Goal: Task Accomplishment & Management: Use online tool/utility

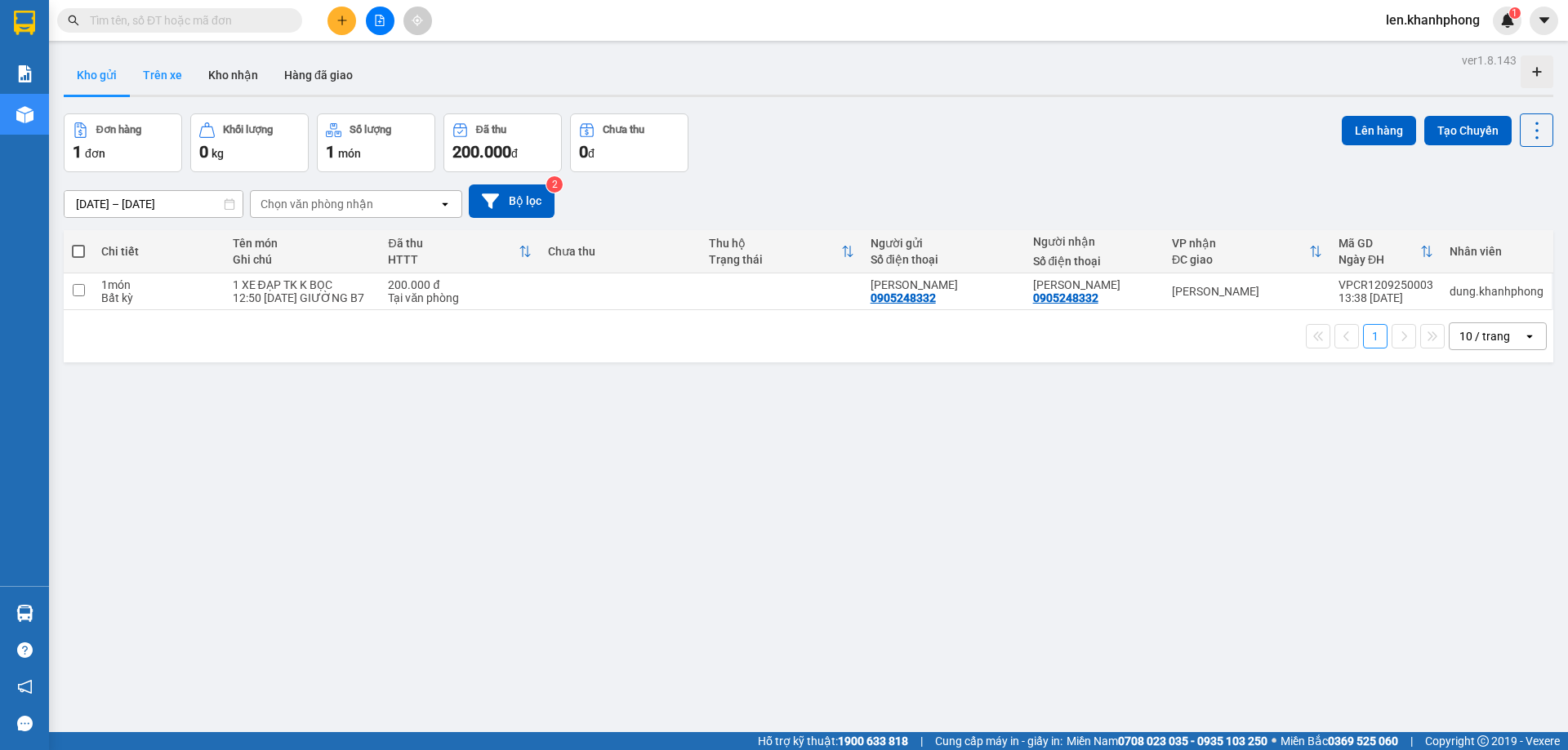
click at [169, 75] on button "Trên xe" at bounding box center [163, 75] width 66 height 40
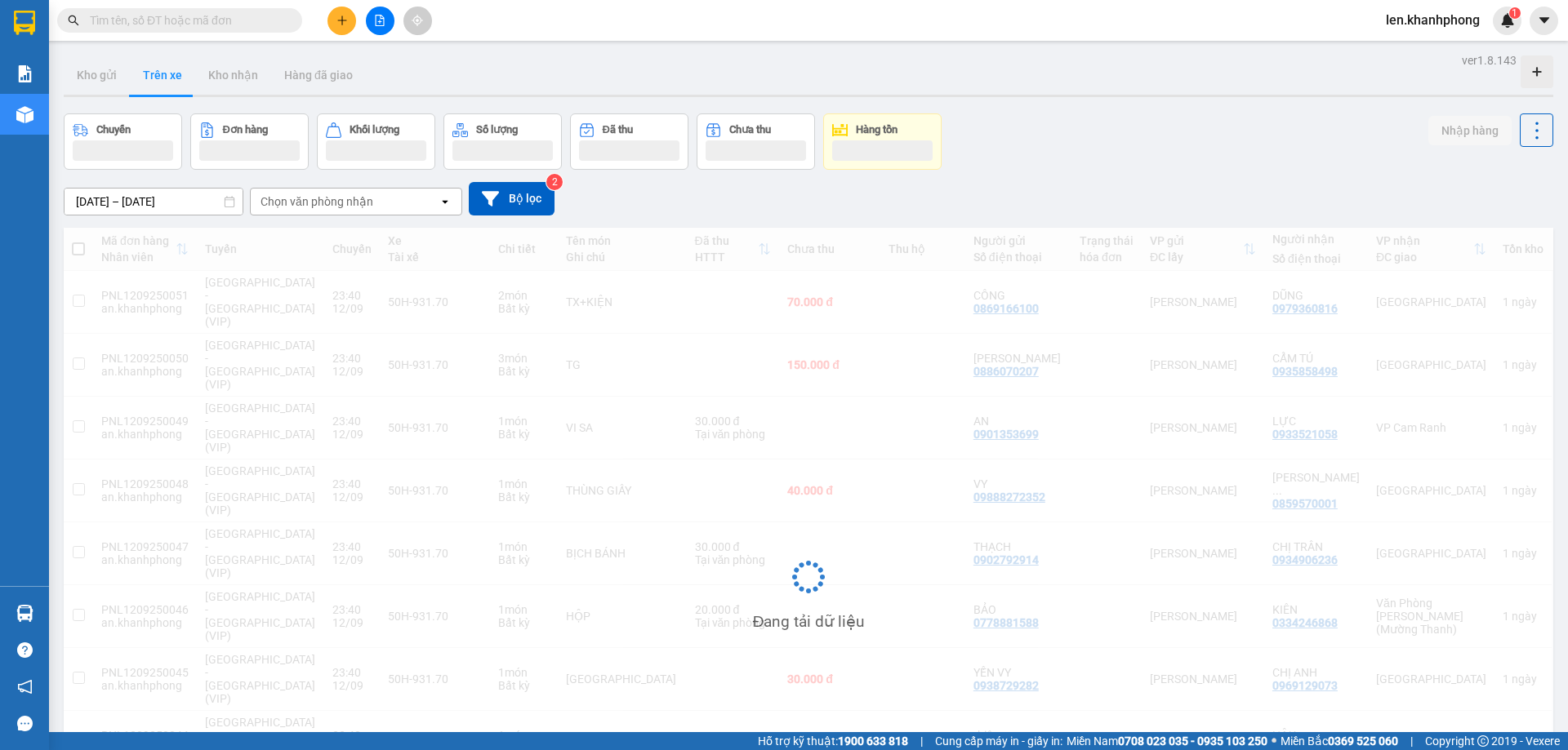
click at [367, 203] on div "Chọn văn phòng nhận" at bounding box center [317, 201] width 113 height 16
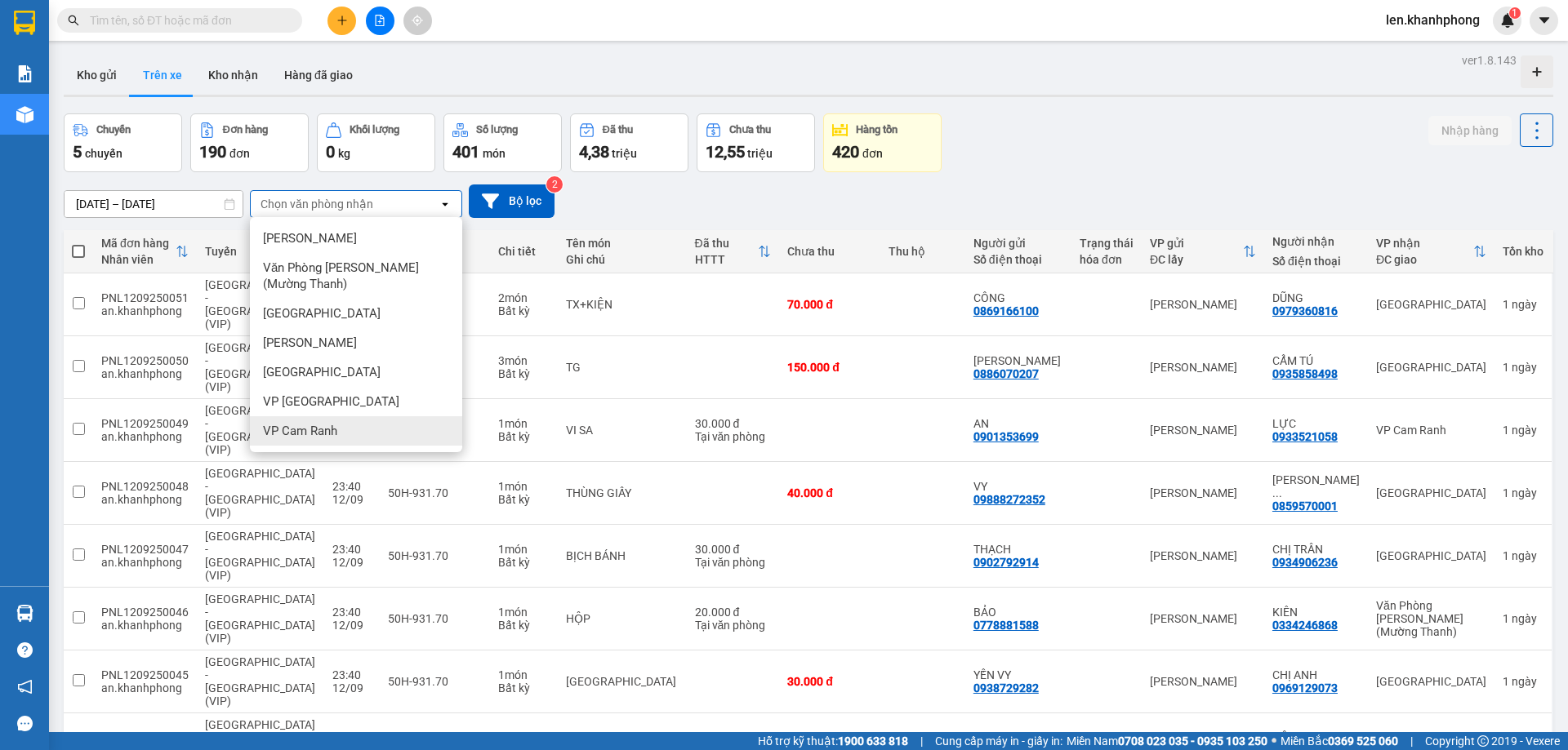
click at [320, 427] on span "VP Cam Ranh" at bounding box center [300, 430] width 74 height 16
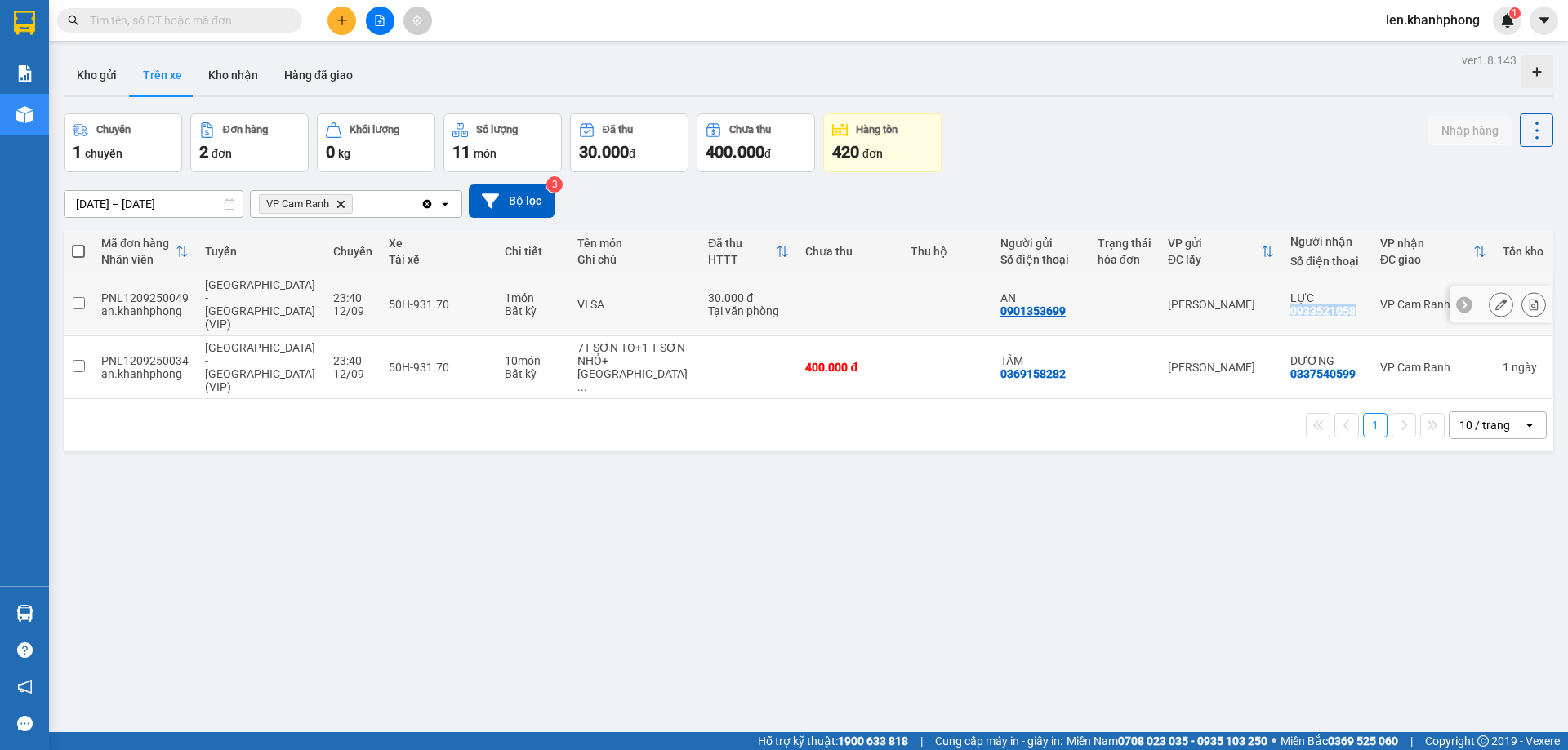
drag, startPoint x: 1348, startPoint y: 301, endPoint x: 1277, endPoint y: 303, distance: 71.0
click at [1290, 303] on div "LỰC 0933521058" at bounding box center [1326, 304] width 73 height 26
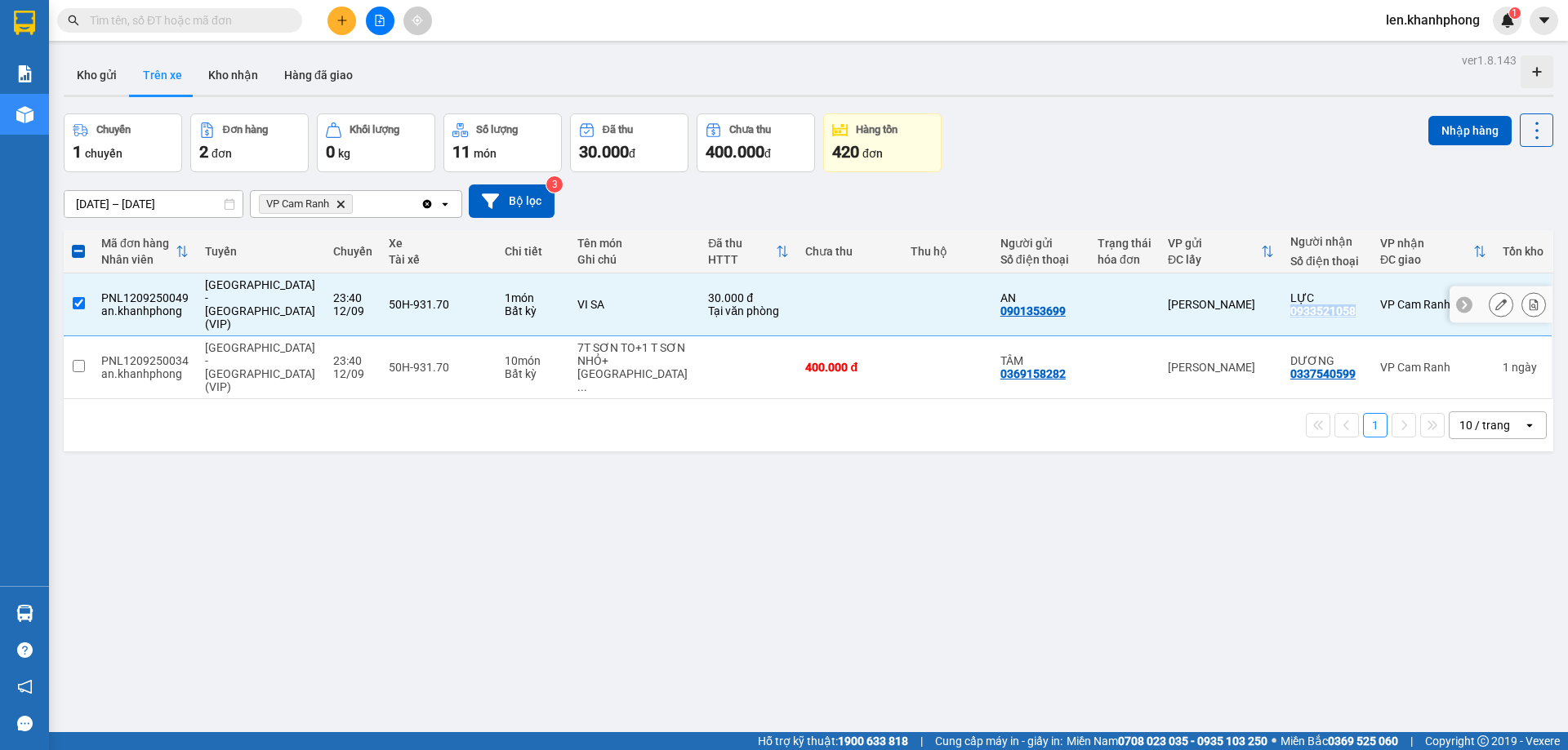
copy div "0933521058"
click at [982, 503] on div "ver 1.8.143 Kho gửi Trên xe Kho nhận Hàng đã giao Chuyến 1 chuyến Đơn hàng 2 đơ…" at bounding box center [808, 423] width 1502 height 750
drag, startPoint x: 1311, startPoint y: 300, endPoint x: 1349, endPoint y: 493, distance: 196.7
click at [1349, 493] on div "ver 1.8.143 Kho gửi Trên xe Kho nhận Hàng đã giao Chuyến 1 chuyến Đơn hàng 2 đơ…" at bounding box center [808, 423] width 1502 height 750
drag, startPoint x: 1272, startPoint y: 296, endPoint x: 1330, endPoint y: 307, distance: 59.0
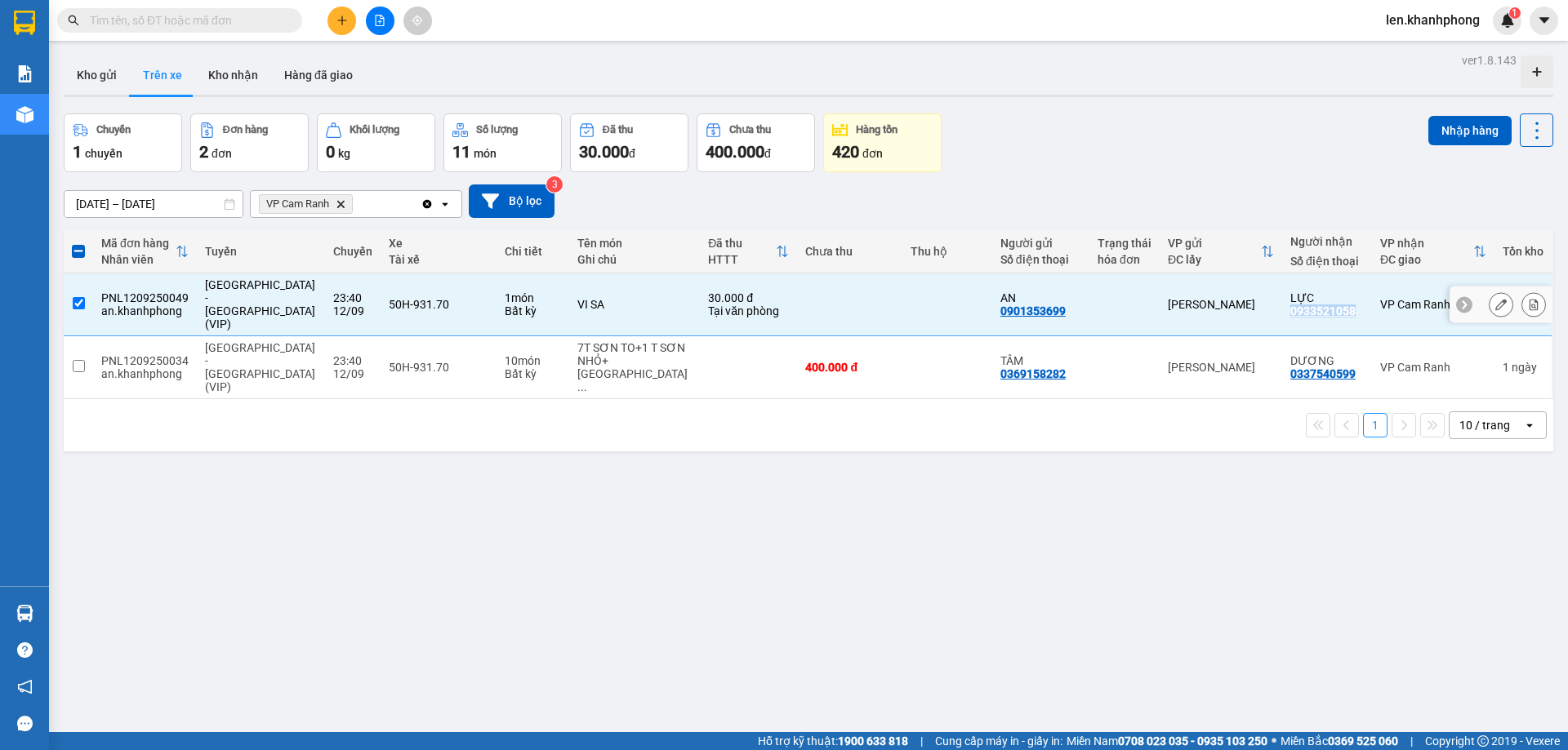
click at [1330, 307] on td "LỰC 0933521058" at bounding box center [1326, 305] width 90 height 63
checkbox input "false"
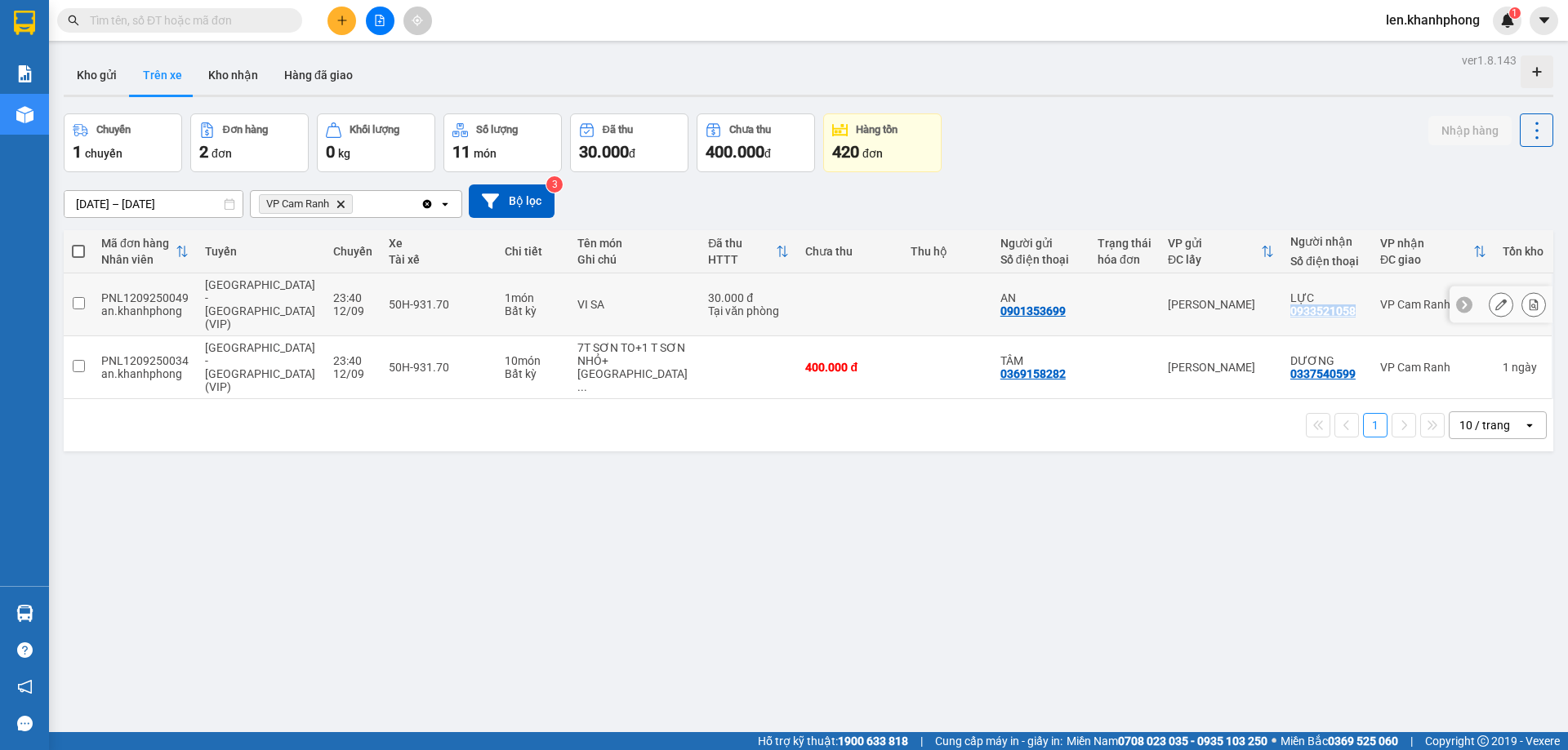
copy div "0933521058"
click at [1109, 543] on div "ver 1.8.143 Kho gửi Trên xe Kho nhận Hàng đã giao Chuyến 1 chuyến Đơn hàng 2 đơ…" at bounding box center [808, 423] width 1502 height 750
click at [1496, 299] on icon at bounding box center [1501, 305] width 12 height 12
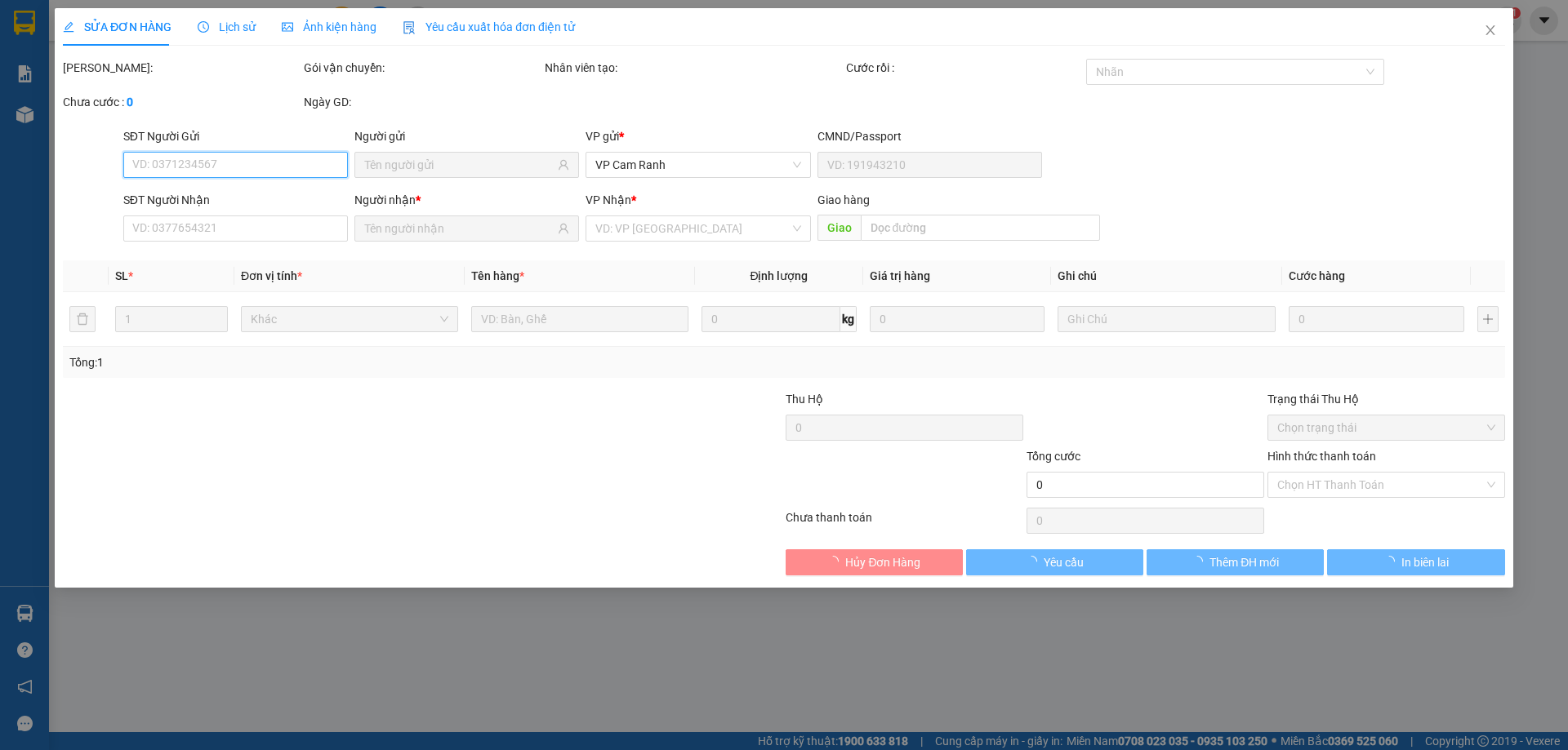
type input "0901353699"
type input "AN"
type input "0933521058"
type input "LỰC"
type input "30.000"
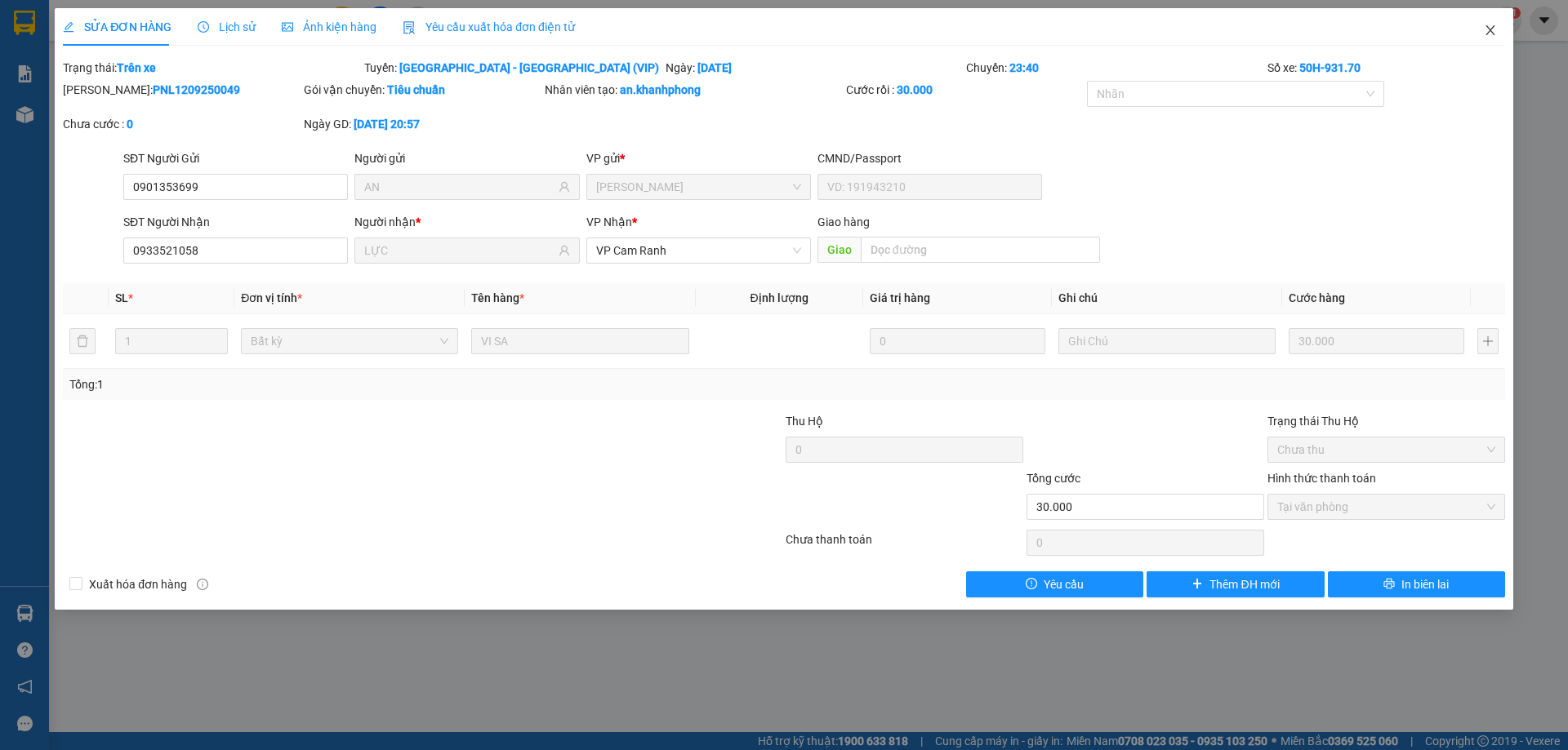
click at [1484, 36] on icon "close" at bounding box center [1491, 30] width 13 height 13
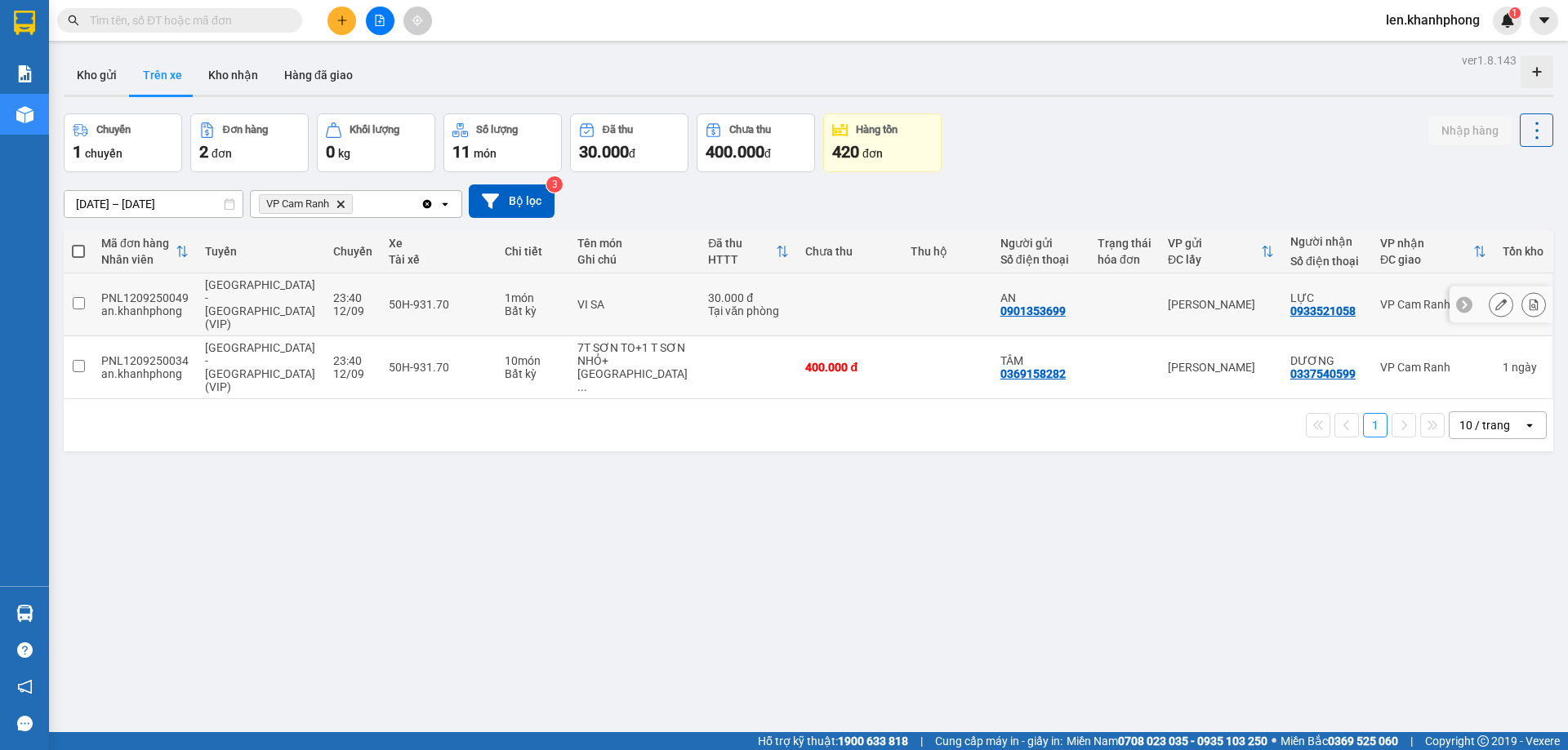
click at [80, 296] on td at bounding box center [78, 305] width 29 height 63
checkbox input "true"
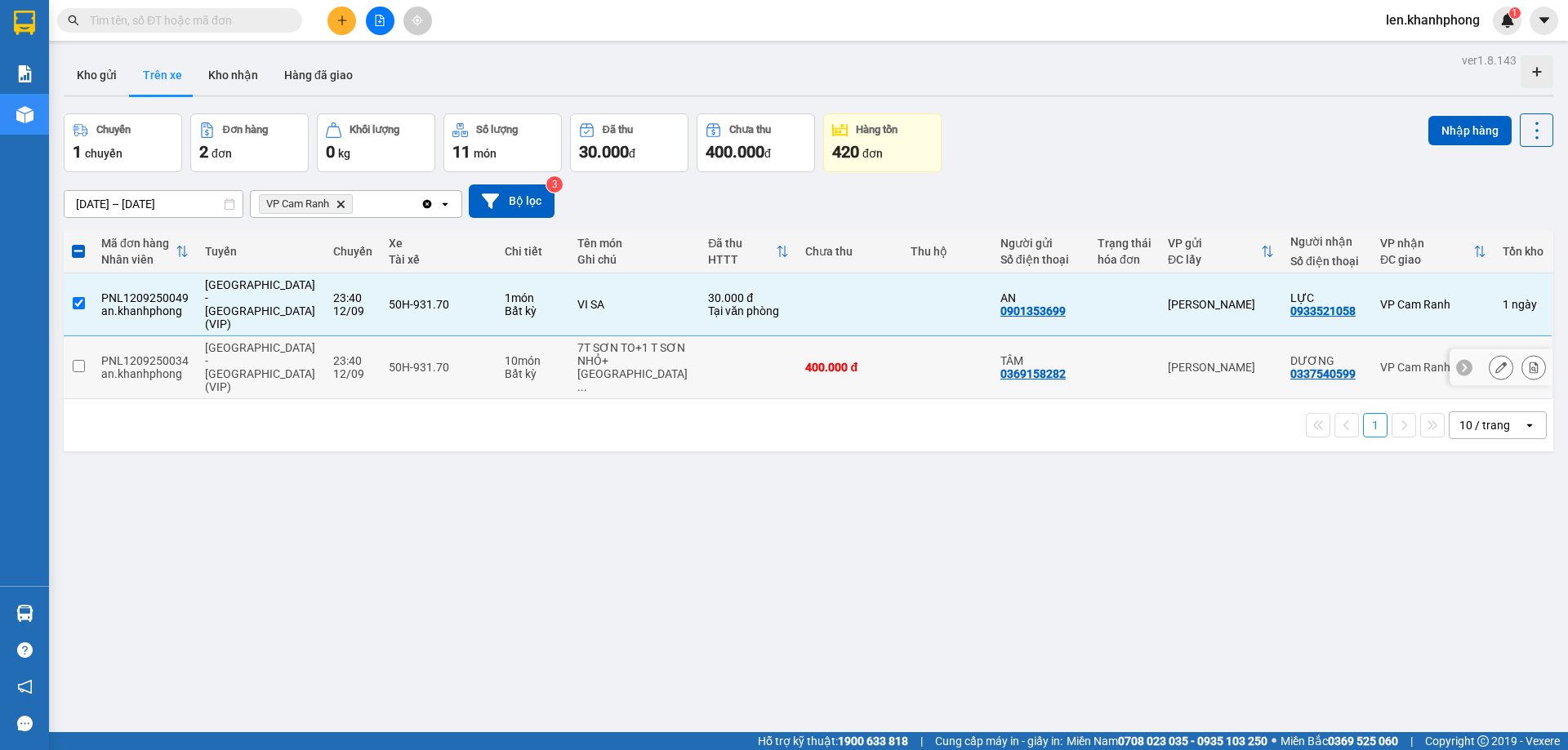
click at [84, 360] on input "checkbox" at bounding box center [78, 366] width 13 height 13
checkbox input "true"
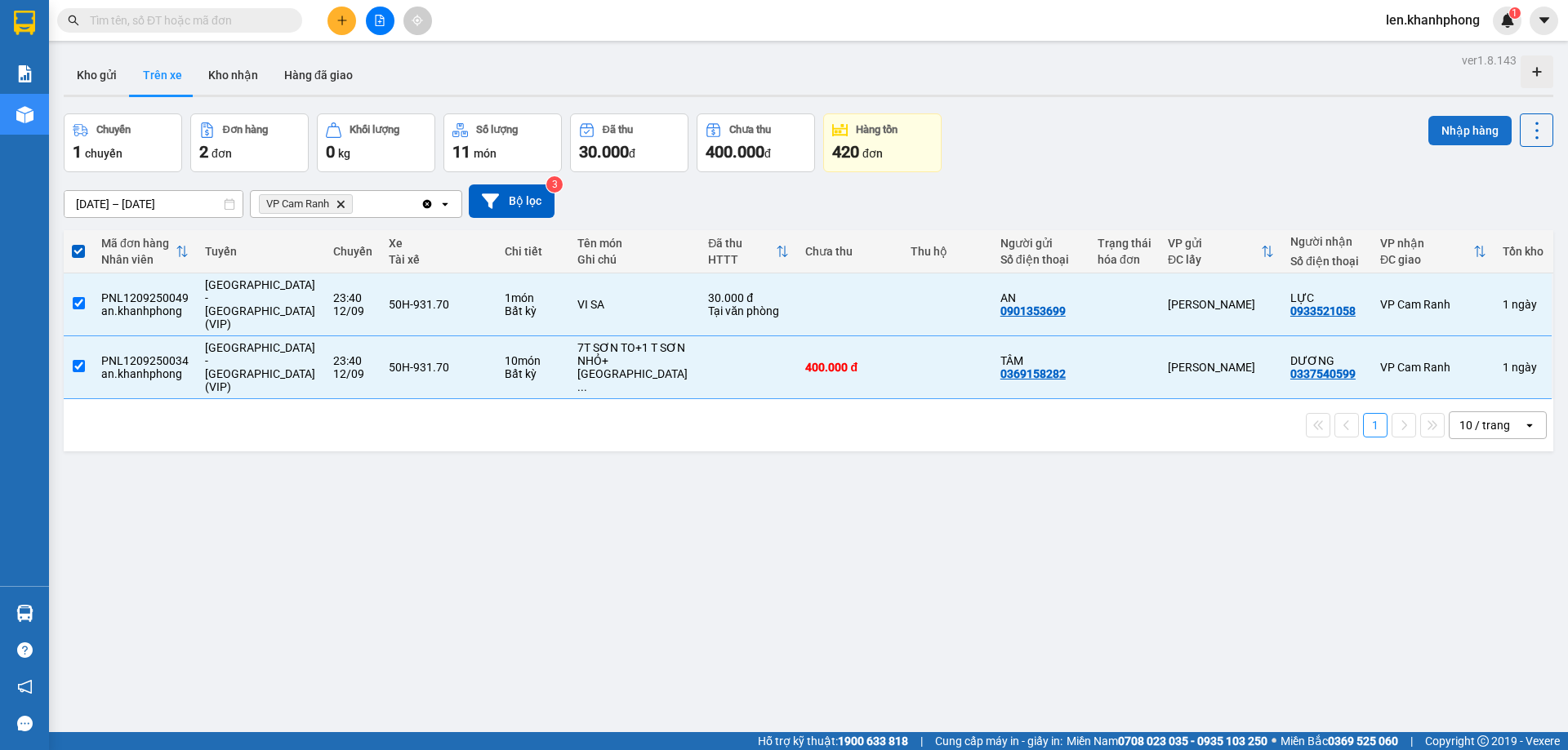
click at [1473, 127] on button "Nhập hàng" at bounding box center [1469, 130] width 83 height 29
checkbox input "false"
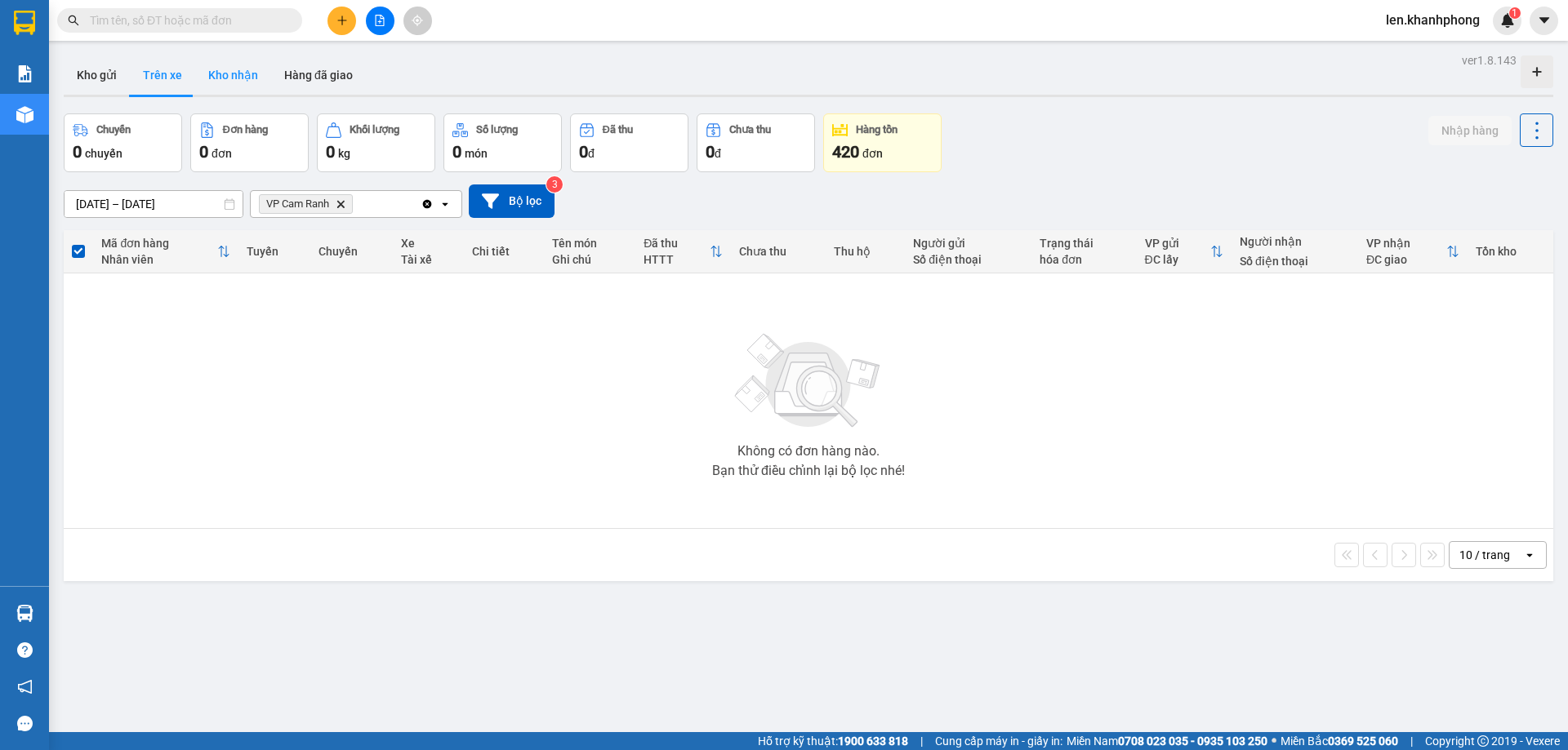
click at [252, 77] on button "Kho nhận" at bounding box center [233, 75] width 76 height 40
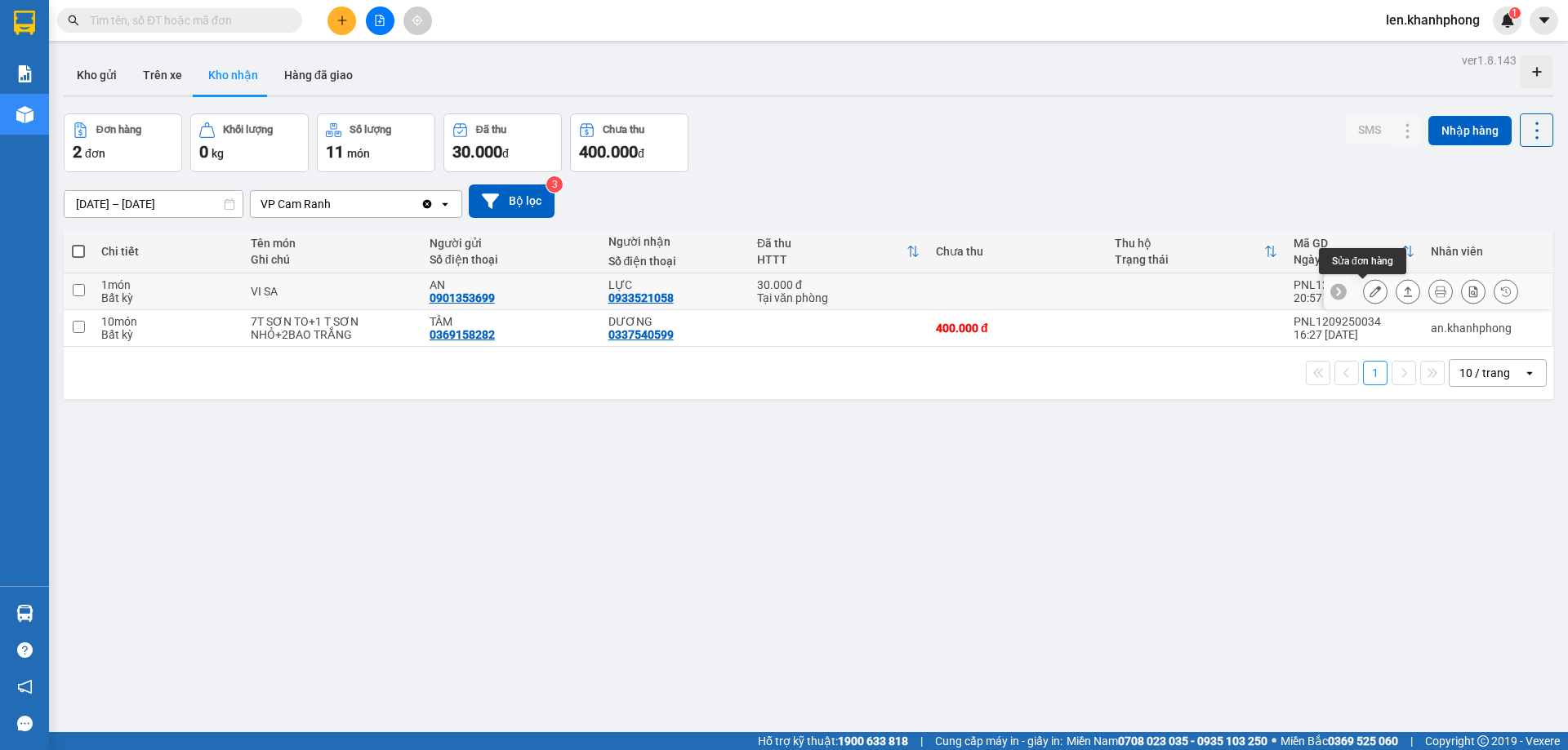
click at [1369, 293] on icon at bounding box center [1375, 291] width 12 height 12
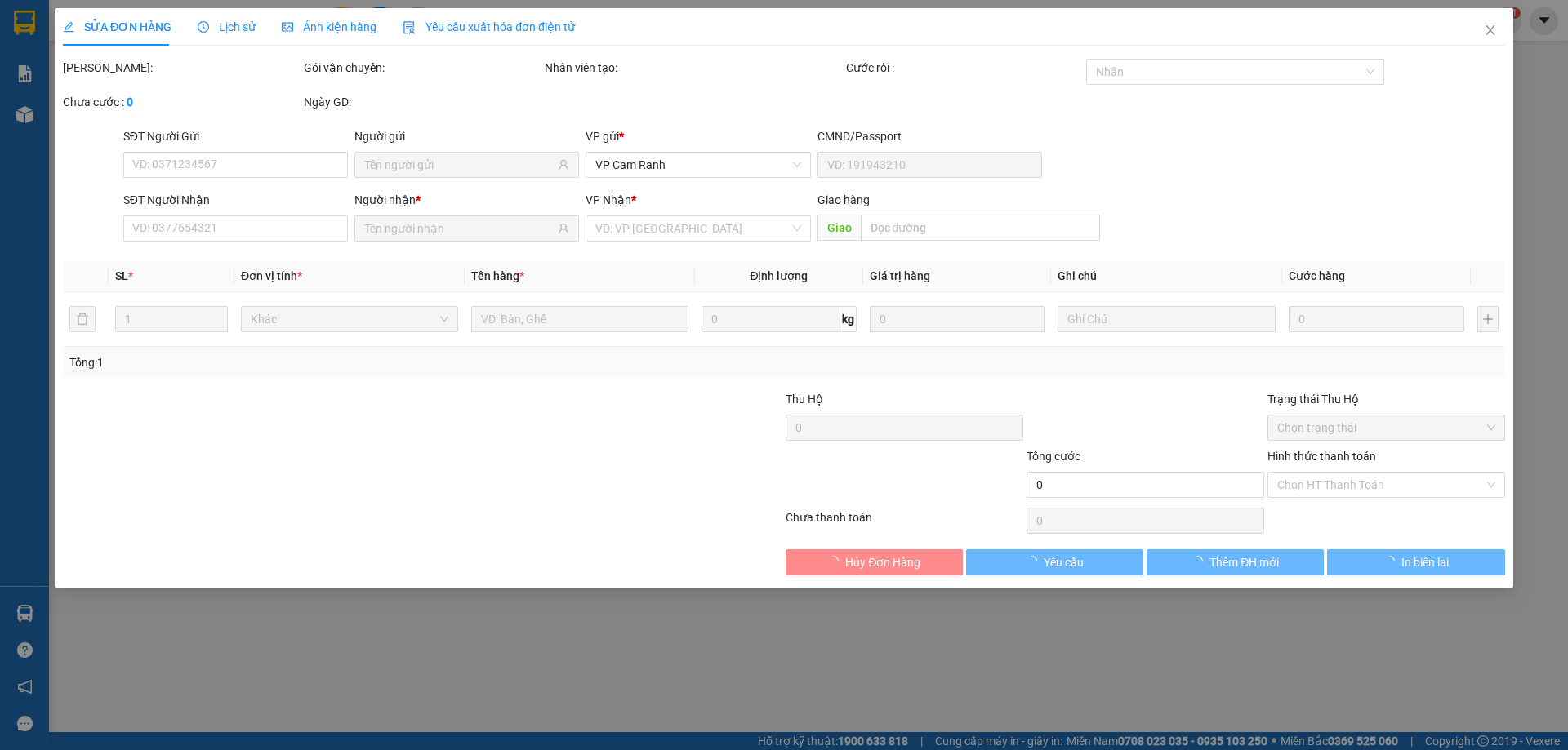
type input "0901353699"
type input "AN"
type input "0933521058"
type input "LỰC"
type input "30.000"
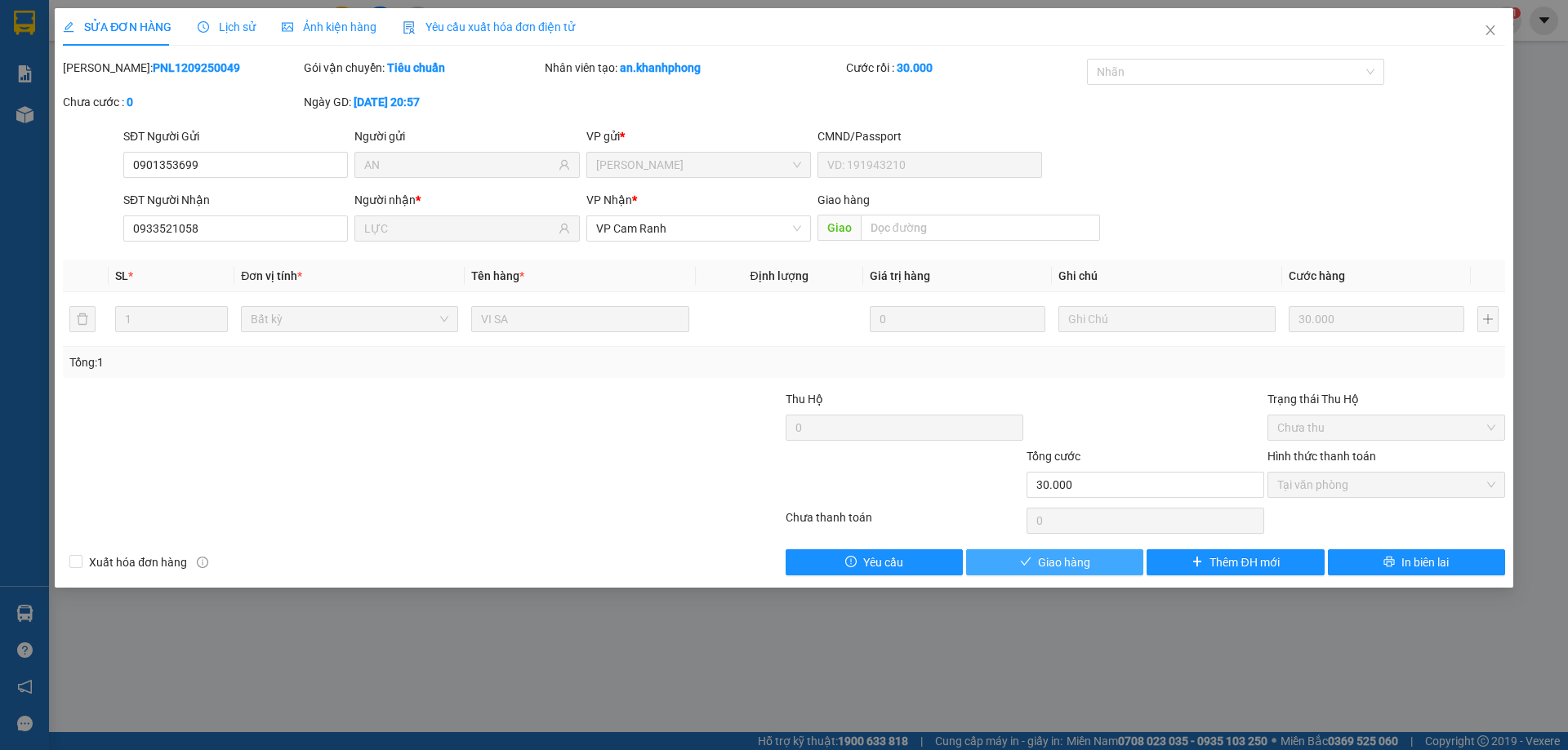
click at [1016, 559] on button "Giao hàng" at bounding box center [1054, 562] width 177 height 26
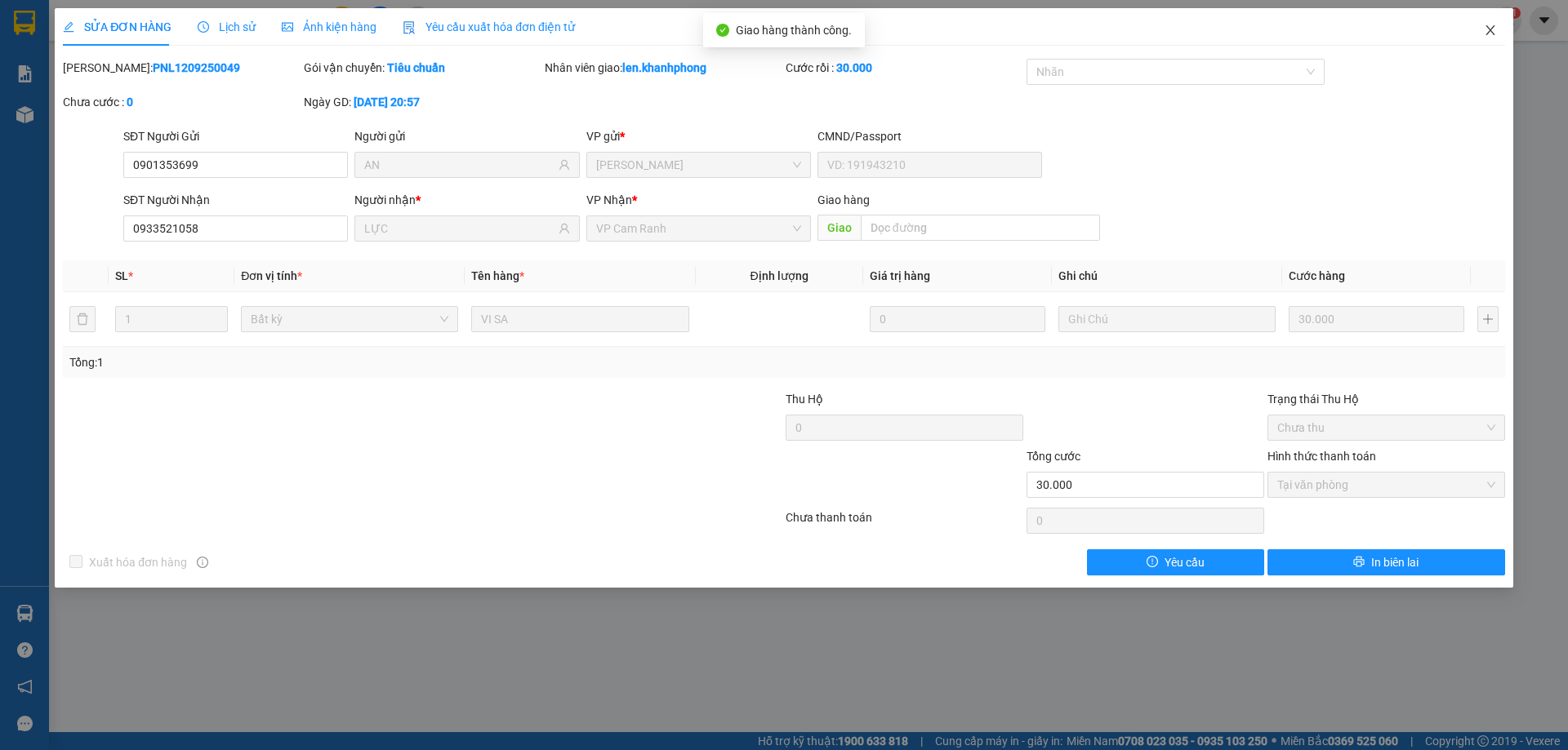
click at [1490, 31] on icon "close" at bounding box center [1490, 30] width 9 height 10
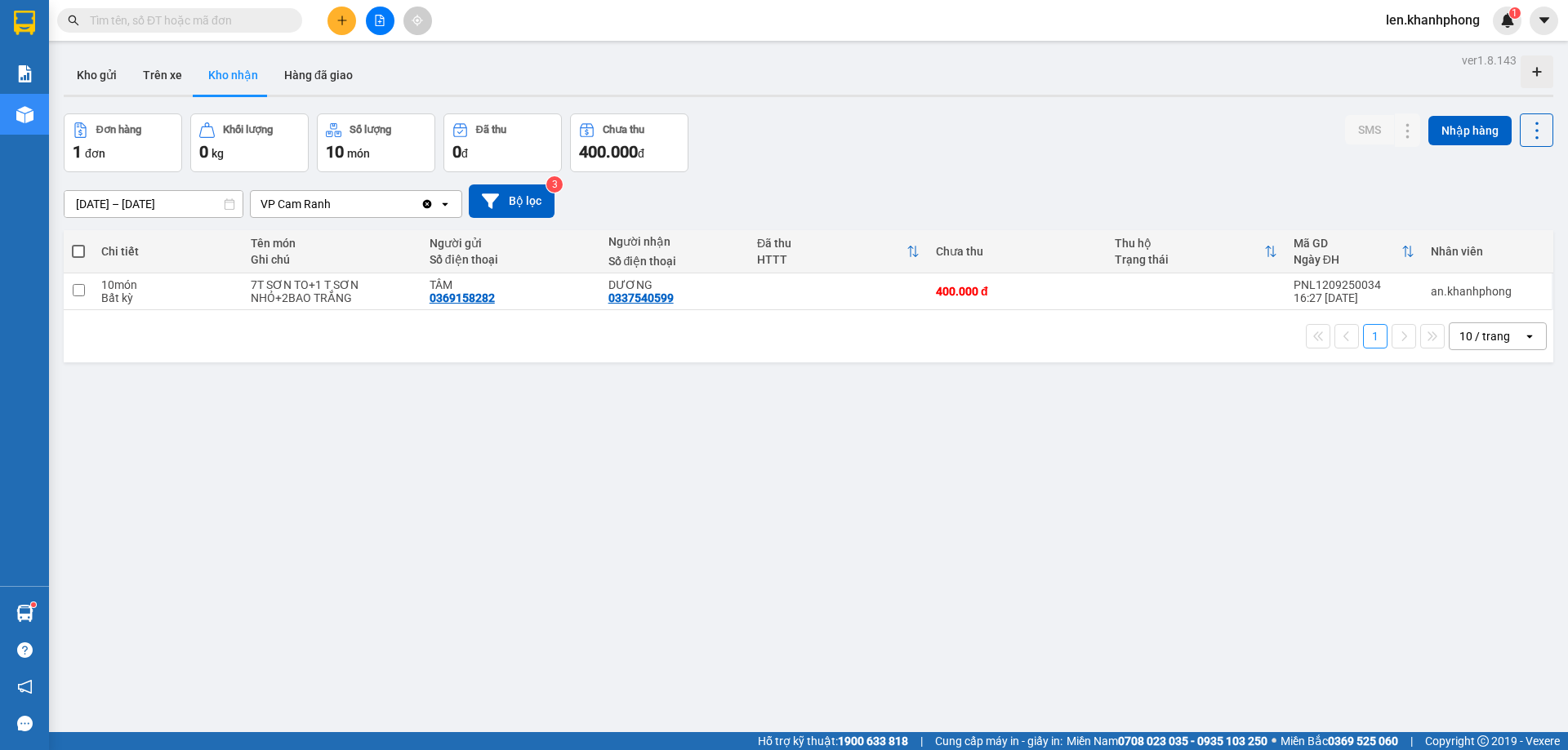
click at [134, 25] on input "text" at bounding box center [186, 20] width 193 height 18
click at [202, 27] on input "text" at bounding box center [186, 20] width 193 height 18
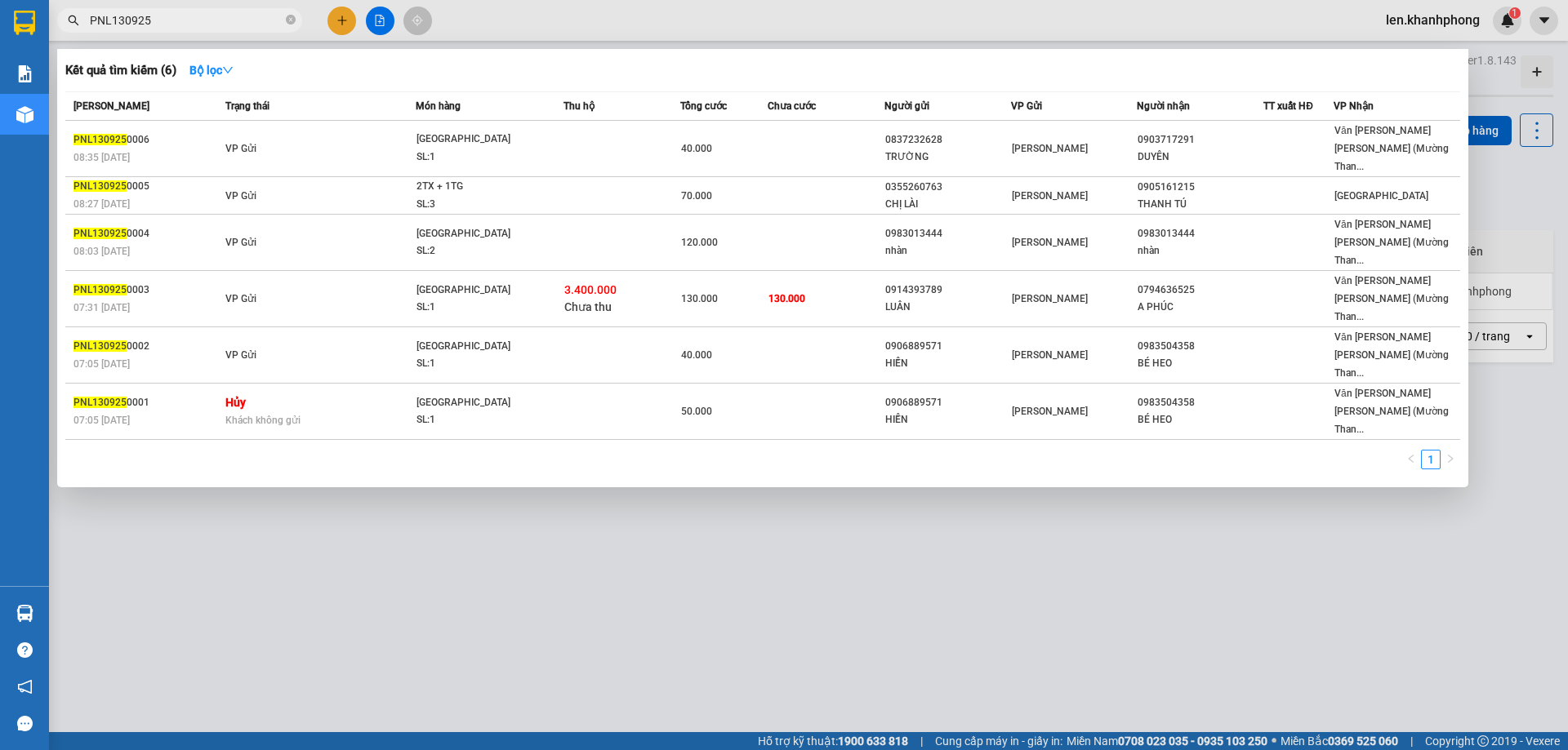
click at [1175, 514] on div at bounding box center [784, 375] width 1568 height 750
drag, startPoint x: 111, startPoint y: 21, endPoint x: 69, endPoint y: 19, distance: 42.0
click at [69, 19] on div "PNL130925" at bounding box center [159, 20] width 318 height 24
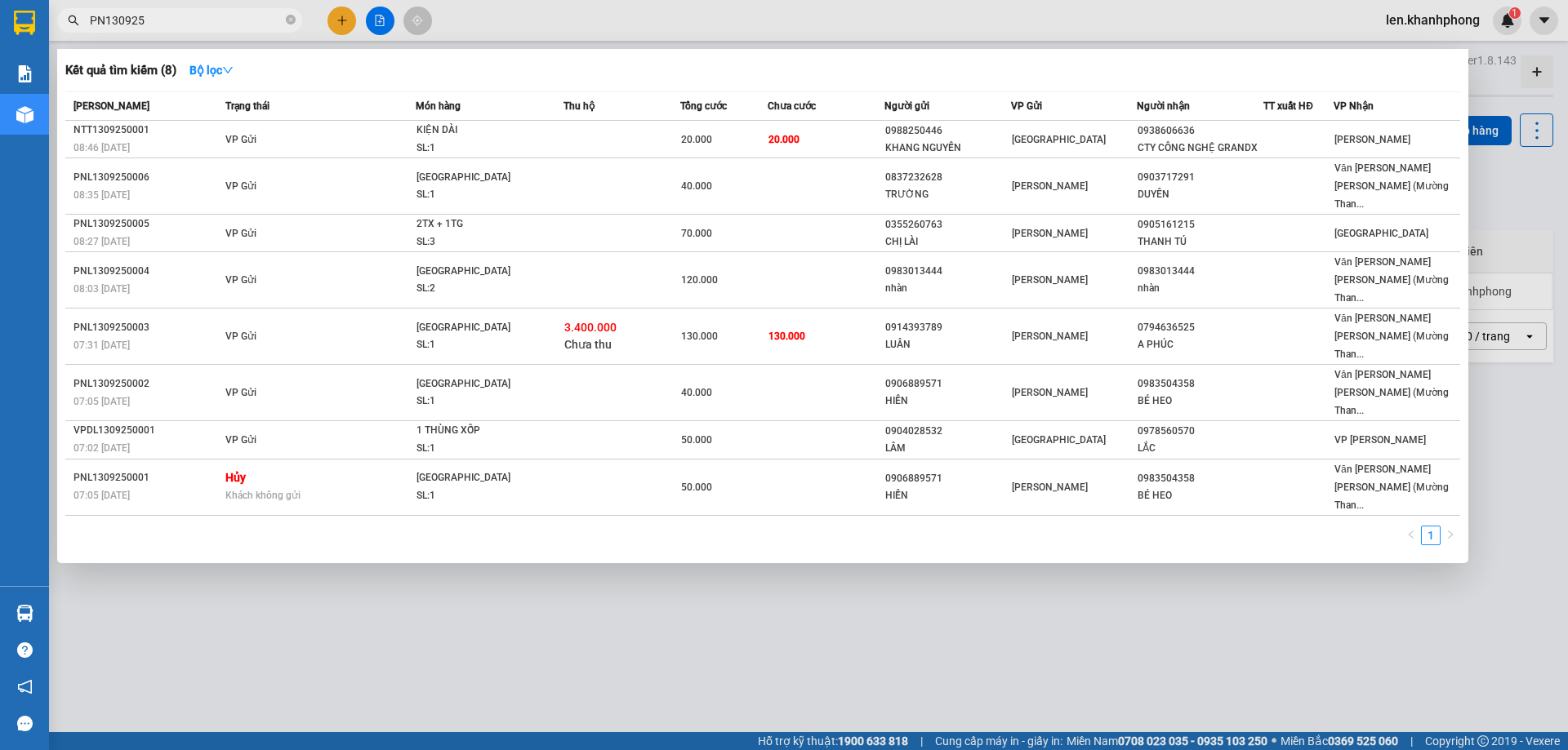
type input "PNL130925"
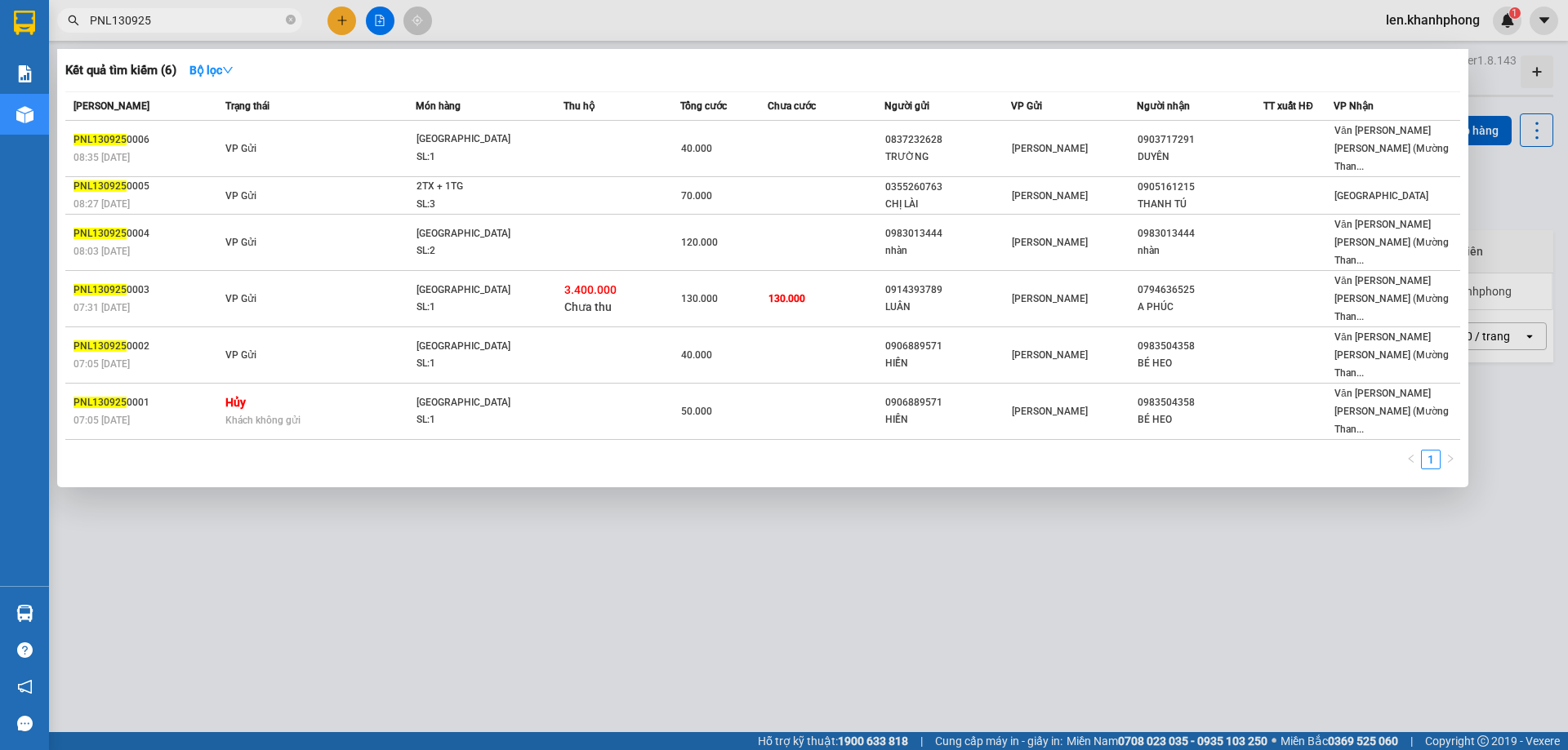
click at [1119, 470] on div at bounding box center [784, 375] width 1568 height 750
